Goal: Task Accomplishment & Management: Use online tool/utility

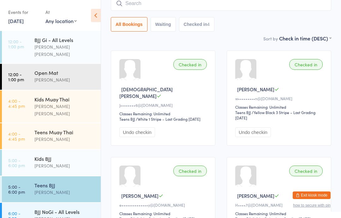
scroll to position [41, 0]
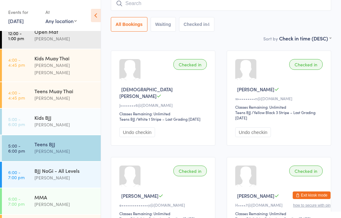
click at [37, 162] on div "BJJ NoGi - All Levels [PERSON_NAME]" at bounding box center [67, 174] width 66 height 25
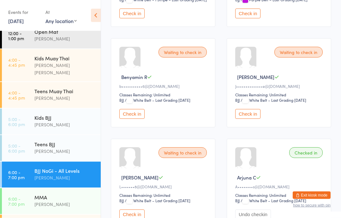
scroll to position [576, 0]
click at [136, 119] on button "Check in" at bounding box center [131, 114] width 25 height 10
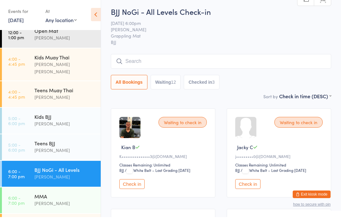
scroll to position [1, 0]
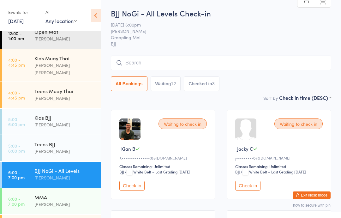
click at [240, 59] on input "search" at bounding box center [221, 63] width 221 height 15
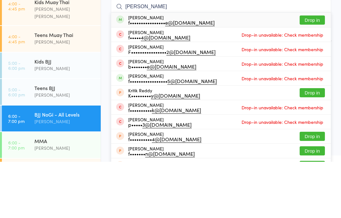
type input "[PERSON_NAME]"
click at [311, 72] on button "Drop in" at bounding box center [312, 76] width 25 height 9
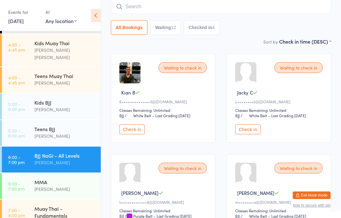
scroll to position [57, 0]
click at [44, 106] on div "[PERSON_NAME]" at bounding box center [64, 109] width 61 height 7
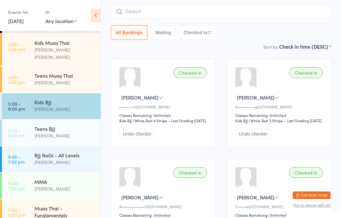
scroll to position [52, 0]
click at [66, 159] on div "[PERSON_NAME]" at bounding box center [64, 162] width 61 height 7
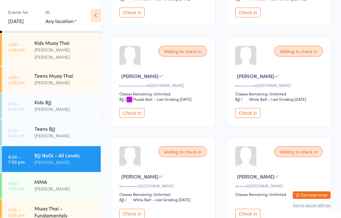
click at [247, 118] on button "Check in" at bounding box center [248, 113] width 25 height 10
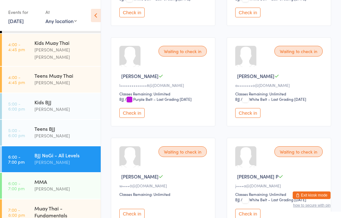
scroll to position [186, 0]
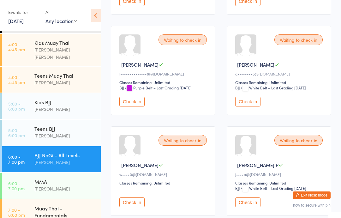
click at [253, 107] on button "Check in" at bounding box center [248, 102] width 25 height 10
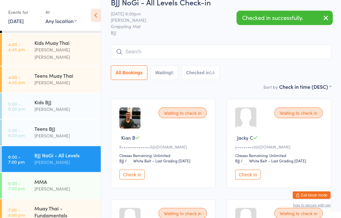
scroll to position [0, 0]
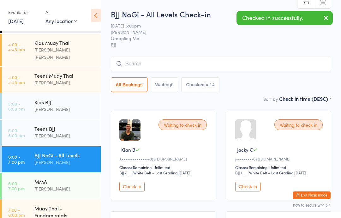
click at [250, 67] on input "search" at bounding box center [221, 64] width 221 height 15
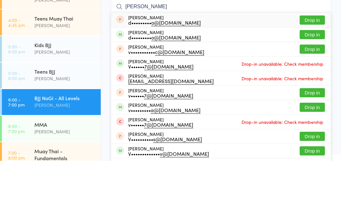
type input "[PERSON_NAME]"
click at [315, 73] on button "Drop in" at bounding box center [312, 77] width 25 height 9
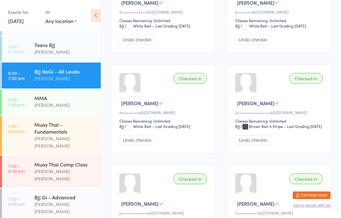
scroll to position [140, 0]
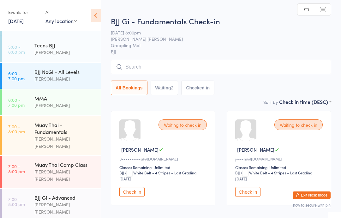
scroll to position [40, 0]
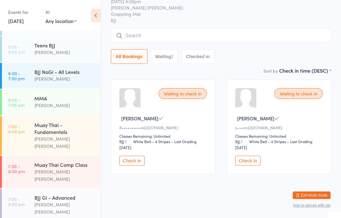
click at [82, 194] on div "BJJ Gi - Advanced" at bounding box center [64, 197] width 61 height 7
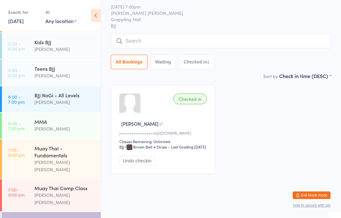
scroll to position [116, 0]
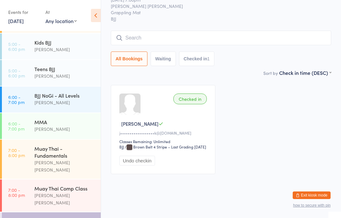
click at [76, 124] on div "MMA [PERSON_NAME]" at bounding box center [67, 125] width 66 height 25
